Goal: Information Seeking & Learning: Learn about a topic

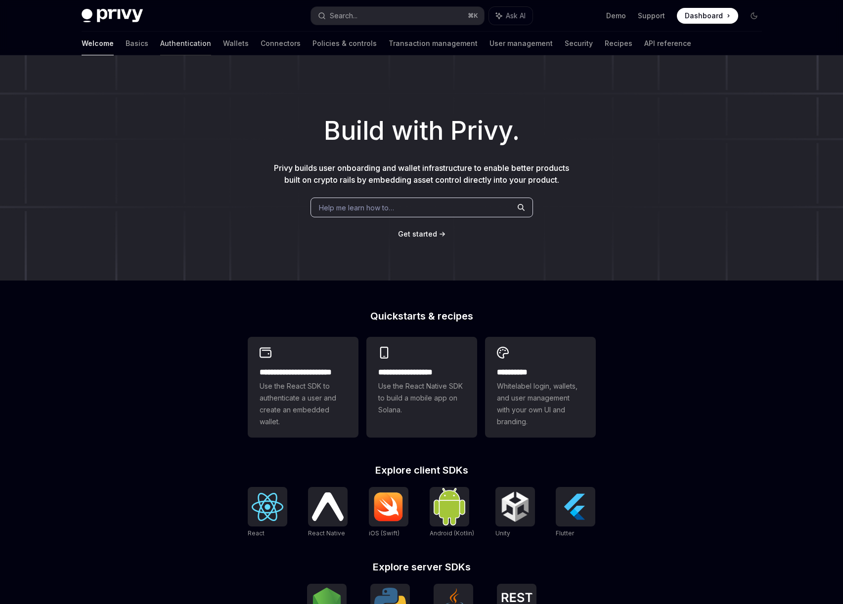
click at [160, 44] on link "Authentication" at bounding box center [185, 44] width 51 height 24
type textarea "*"
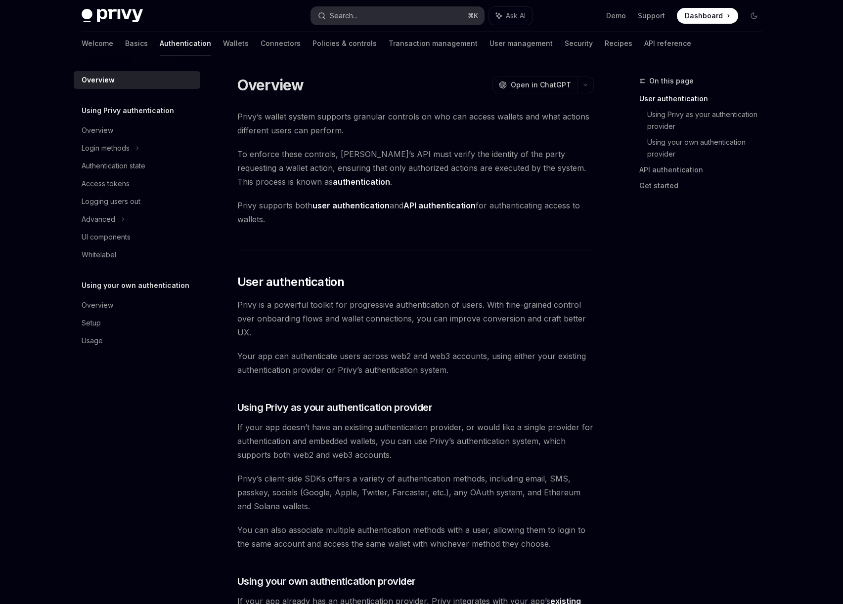
click at [371, 12] on button "Search... ⌘ K" at bounding box center [397, 16] width 173 height 18
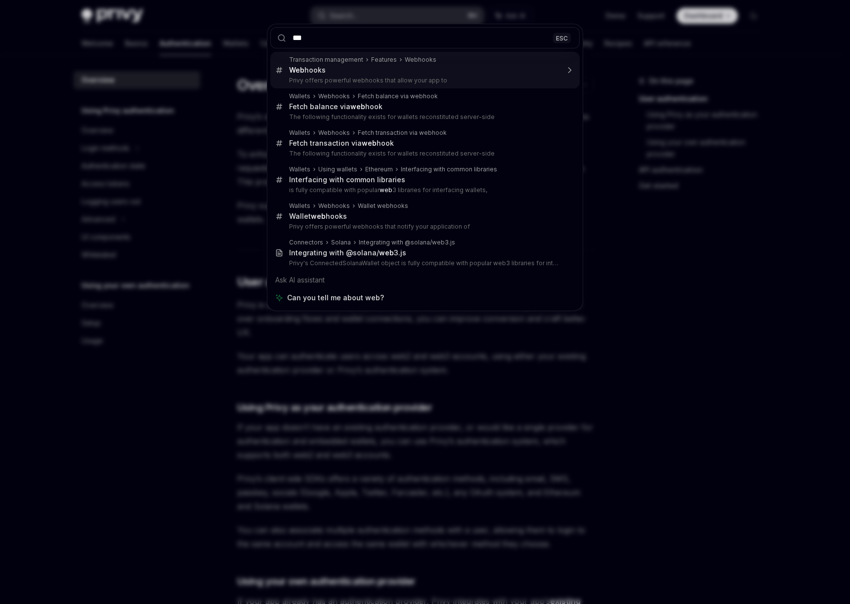
type input "****"
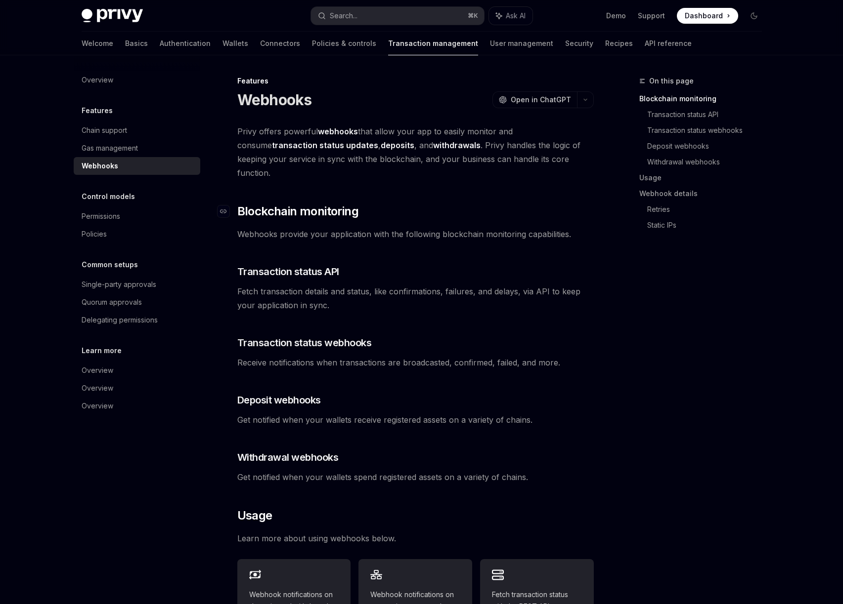
click at [288, 204] on span "Blockchain monitoring" at bounding box center [297, 212] width 121 height 16
click at [160, 41] on link "Authentication" at bounding box center [185, 44] width 51 height 24
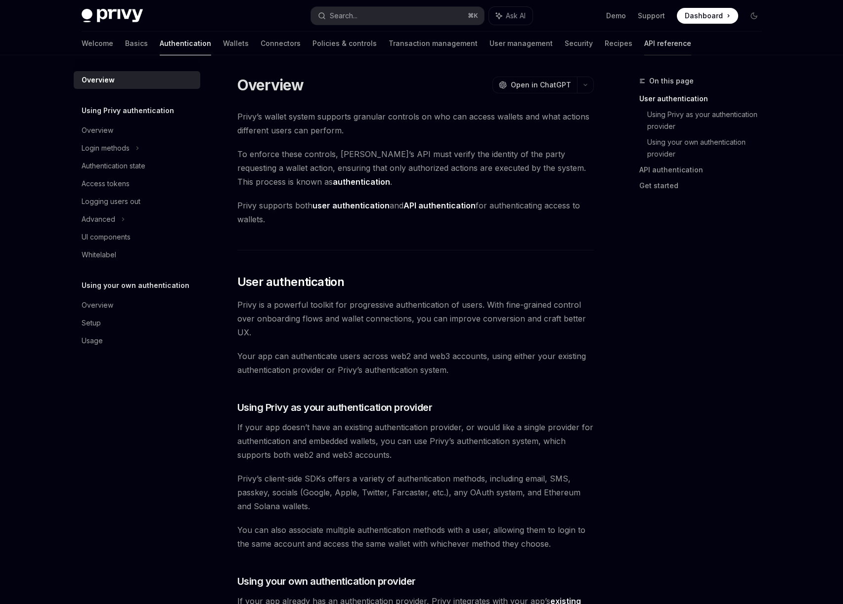
click at [644, 46] on link "API reference" at bounding box center [667, 44] width 47 height 24
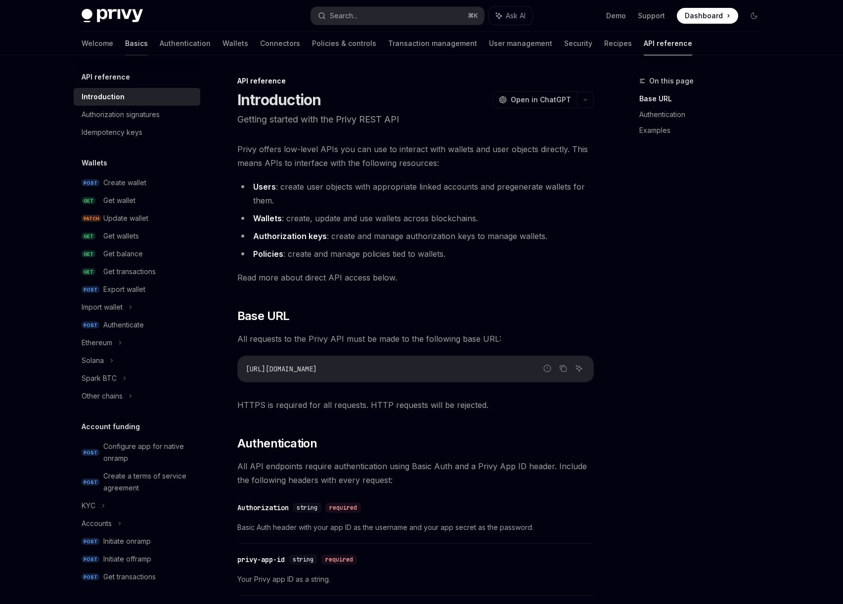
click at [125, 43] on link "Basics" at bounding box center [136, 44] width 23 height 24
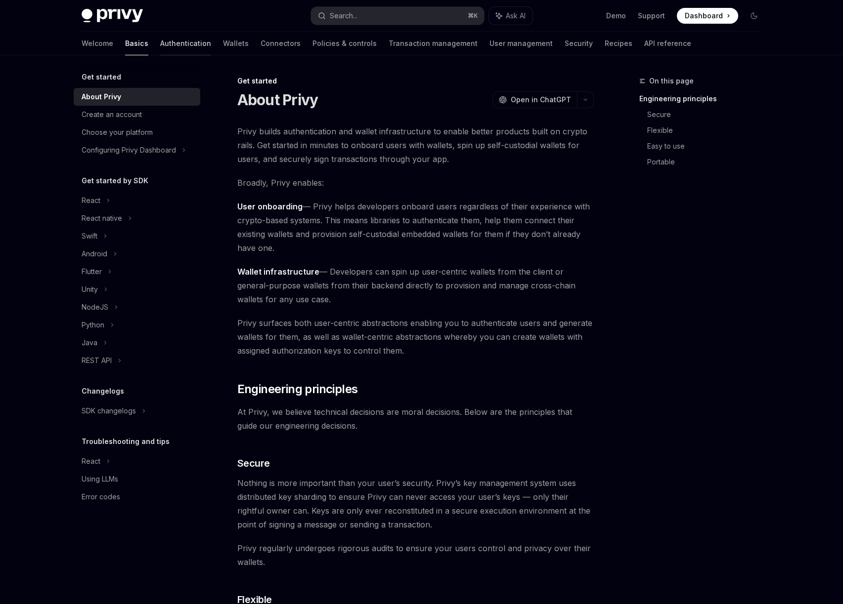
click at [160, 44] on link "Authentication" at bounding box center [185, 44] width 51 height 24
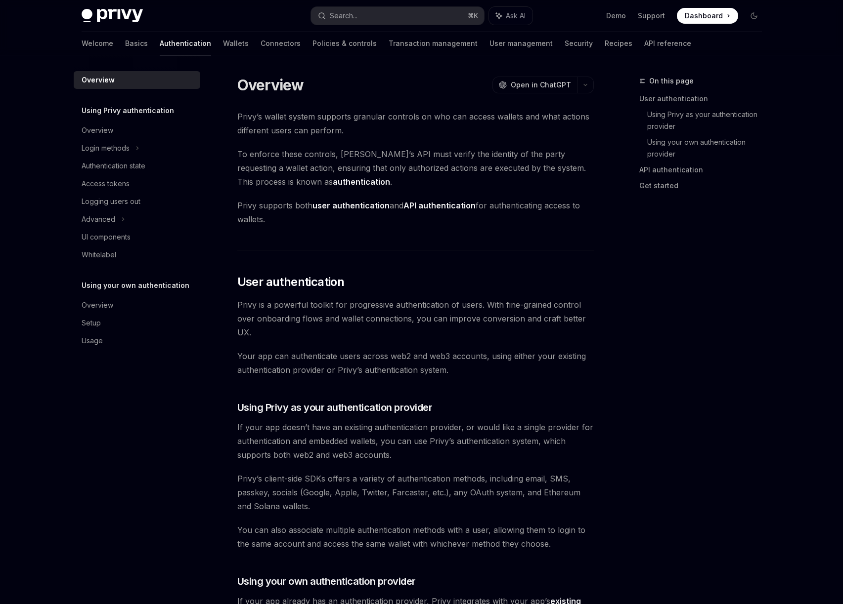
type textarea "*"
click at [350, 19] on div "Search..." at bounding box center [344, 16] width 28 height 12
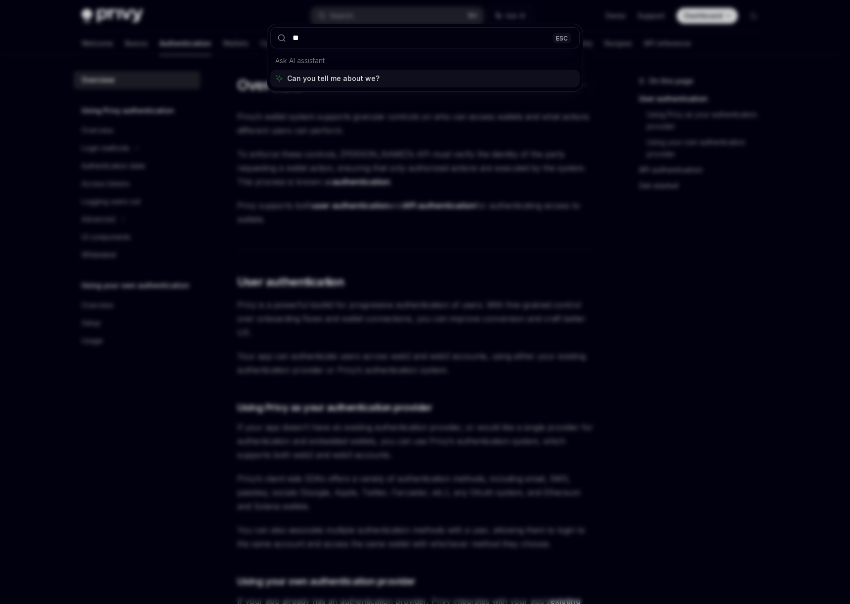
type input "***"
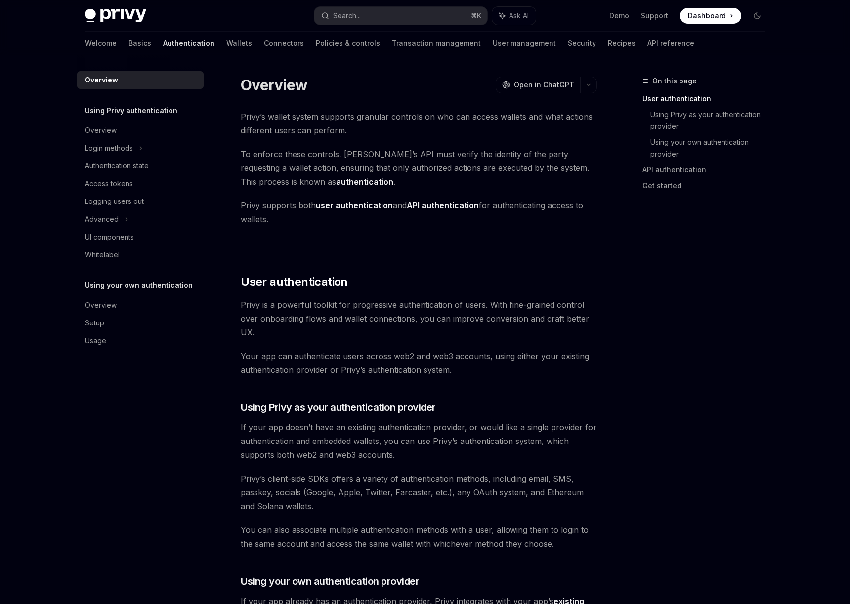
type textarea "*"
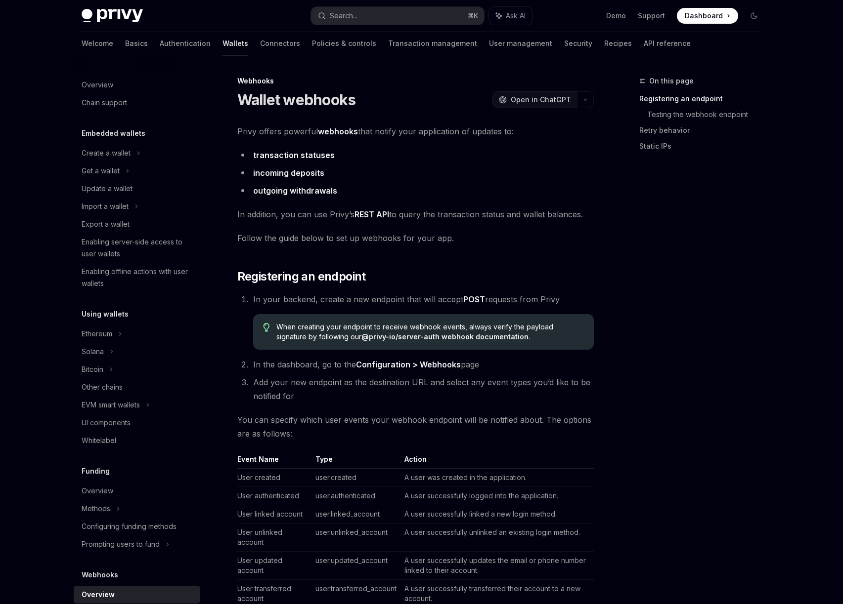
click at [536, 104] on span "Open in ChatGPT" at bounding box center [541, 100] width 60 height 10
